Goal: Task Accomplishment & Management: Use online tool/utility

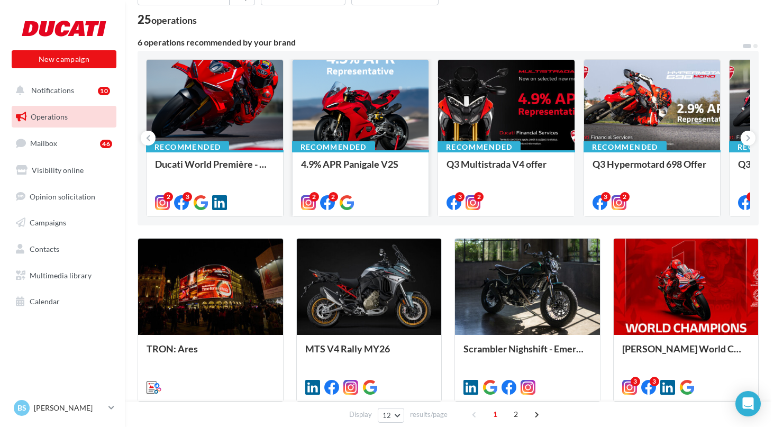
scroll to position [109, 0]
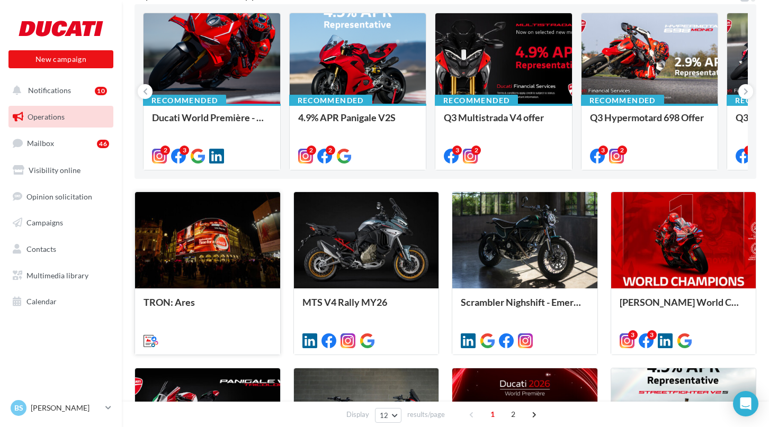
click at [195, 231] on div at bounding box center [207, 240] width 145 height 97
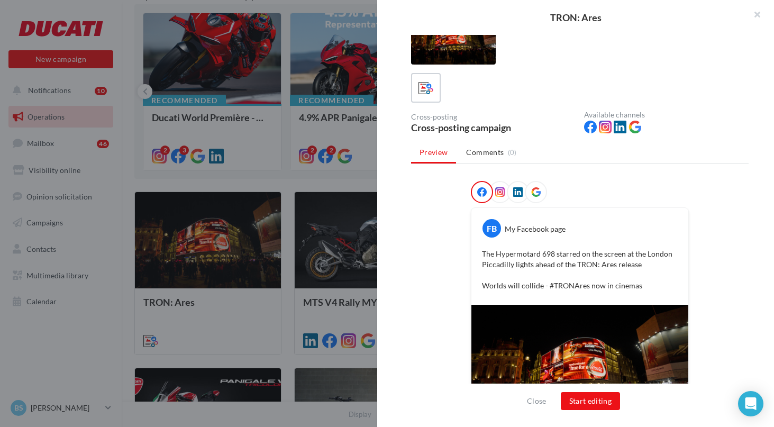
scroll to position [73, 0]
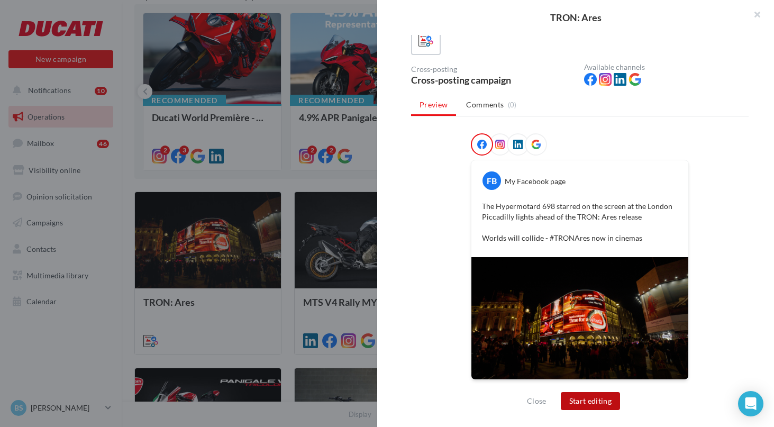
click at [601, 403] on button "Start editing" at bounding box center [591, 401] width 60 height 18
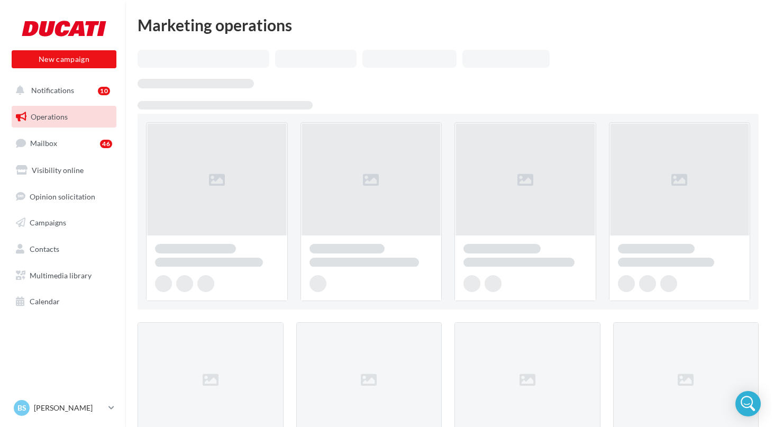
scroll to position [109, 0]
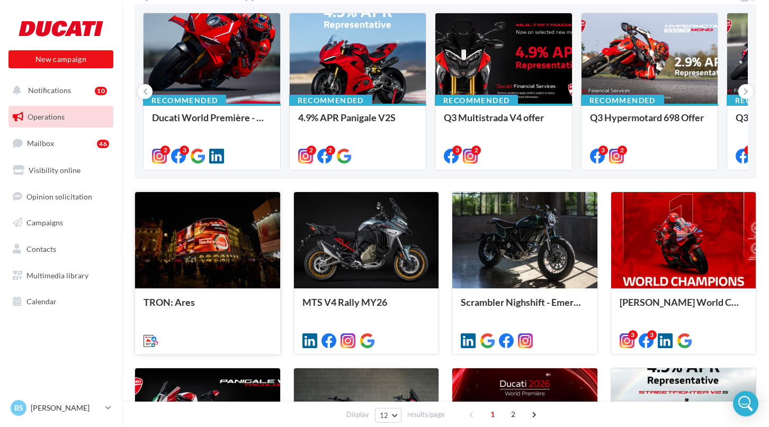
click at [217, 258] on div at bounding box center [207, 240] width 145 height 97
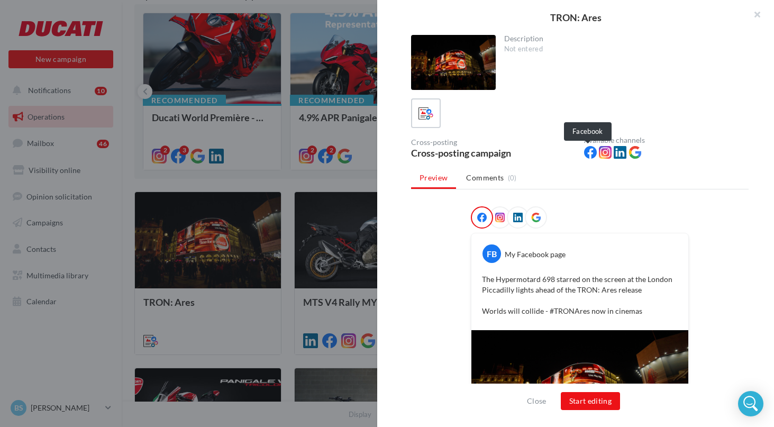
click at [589, 149] on icon at bounding box center [590, 152] width 13 height 13
click at [589, 153] on icon at bounding box center [590, 152] width 13 height 13
click at [605, 152] on icon at bounding box center [605, 152] width 13 height 13
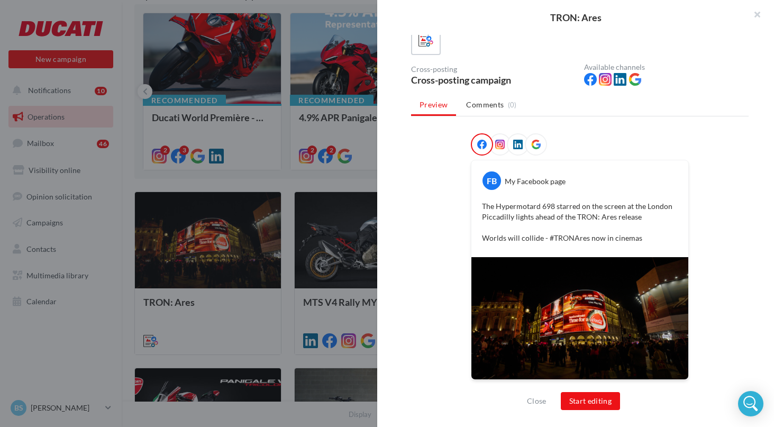
click at [572, 327] on img at bounding box center [580, 318] width 217 height 122
click at [427, 189] on div "FB My Facebook page The Hypermotard 698 starred on the screen at the London Pic…" at bounding box center [580, 263] width 338 height 260
